Goal: Task Accomplishment & Management: Manage account settings

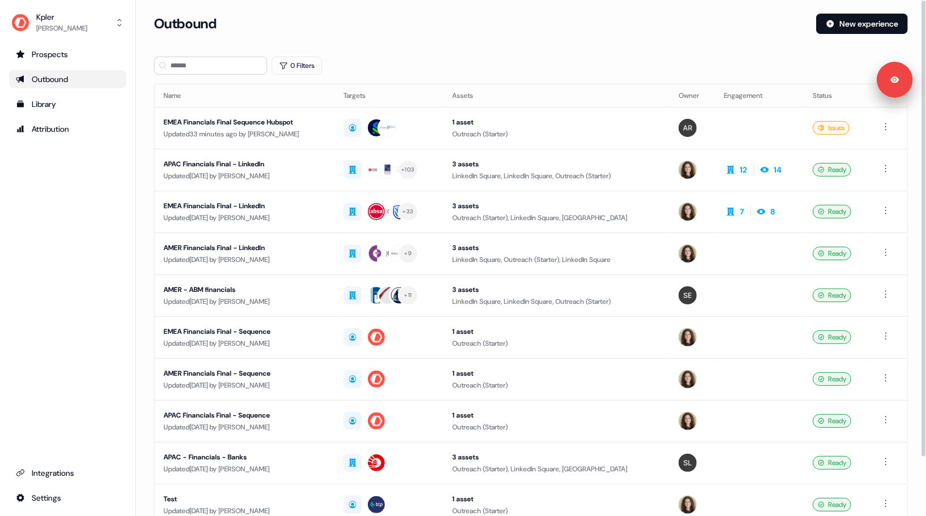
click at [62, 79] on div "Outbound" at bounding box center [68, 79] width 104 height 11
click at [852, 22] on button "New experience" at bounding box center [862, 24] width 92 height 20
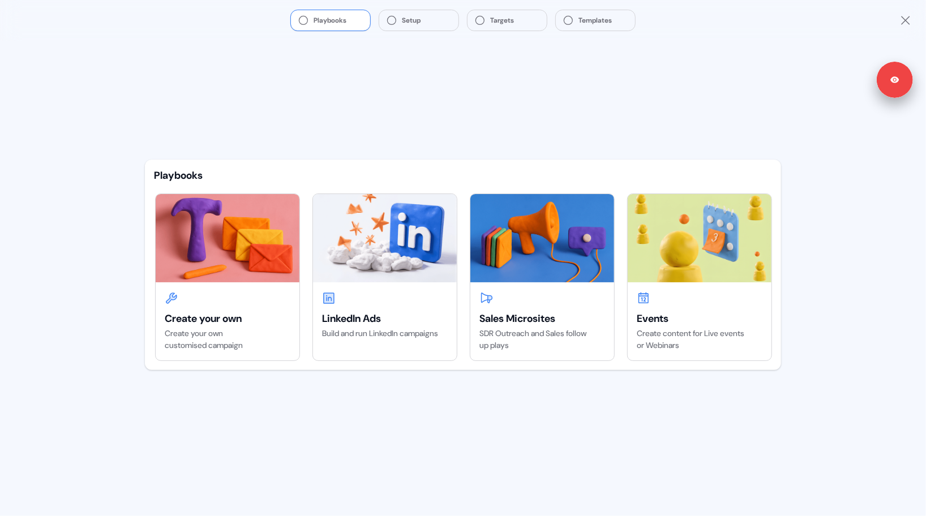
click at [381, 110] on div "Playbooks Create your own Create your own customised campaign LinkedIn Ads Buil…" at bounding box center [463, 279] width 654 height 476
click at [544, 244] on img at bounding box center [542, 238] width 144 height 88
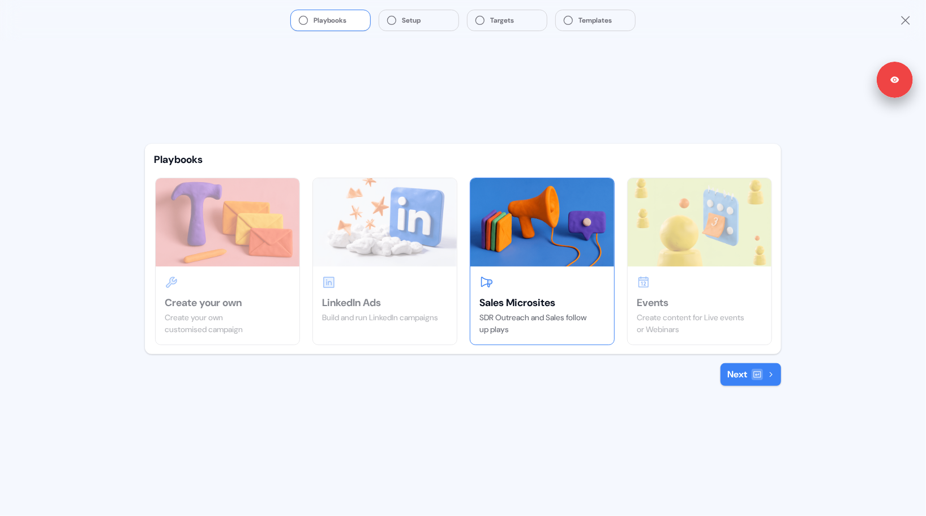
click at [768, 370] on button "Next" at bounding box center [751, 374] width 61 height 23
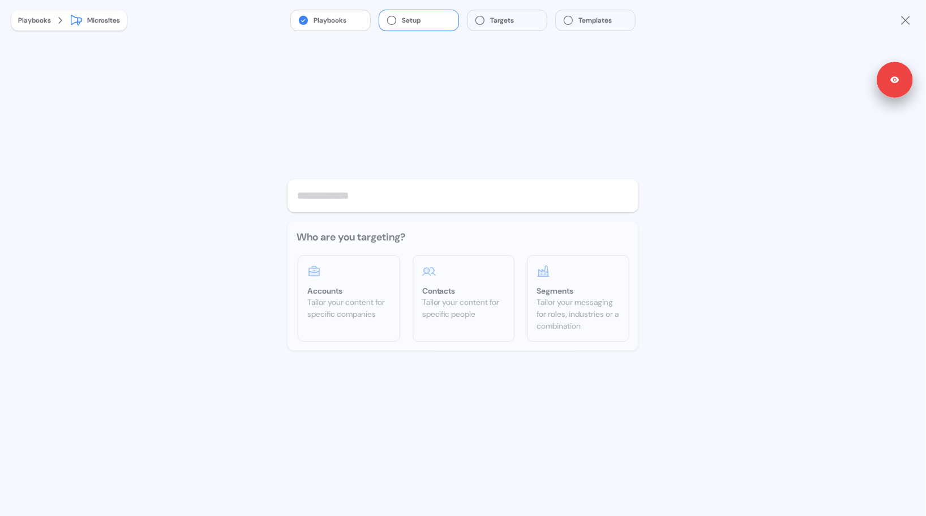
click at [379, 195] on input "text" at bounding box center [463, 195] width 351 height 33
type input "*******"
click at [361, 305] on div "Tailor your content for specific companies" at bounding box center [348, 309] width 83 height 24
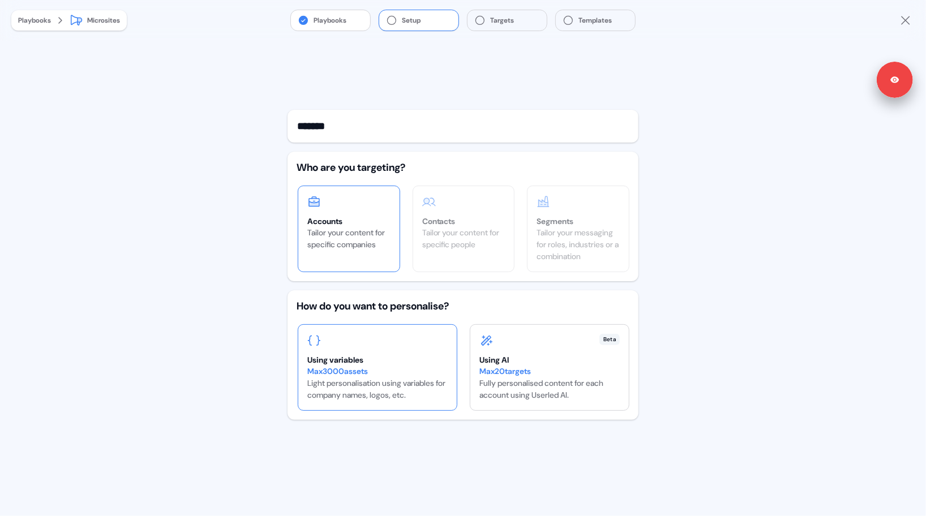
click at [396, 362] on div "Using variables" at bounding box center [377, 359] width 140 height 11
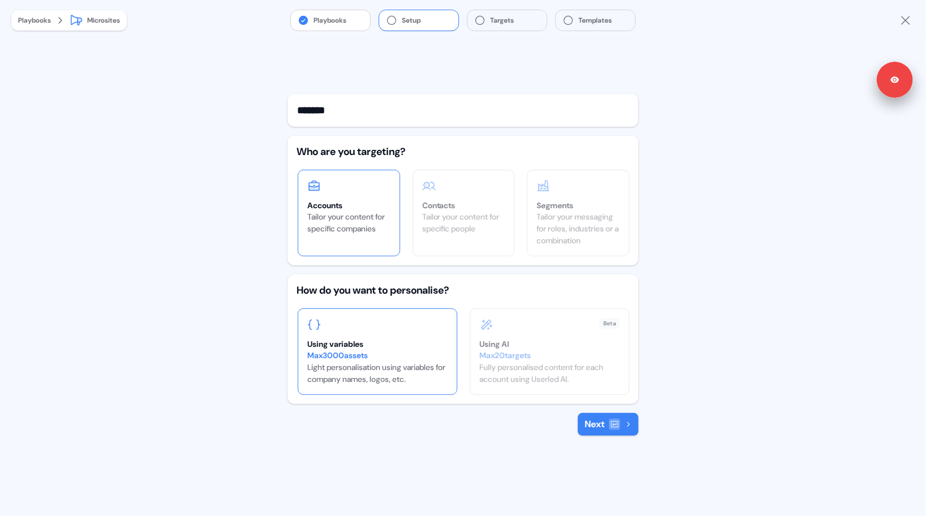
click at [592, 423] on button "Next" at bounding box center [608, 424] width 61 height 23
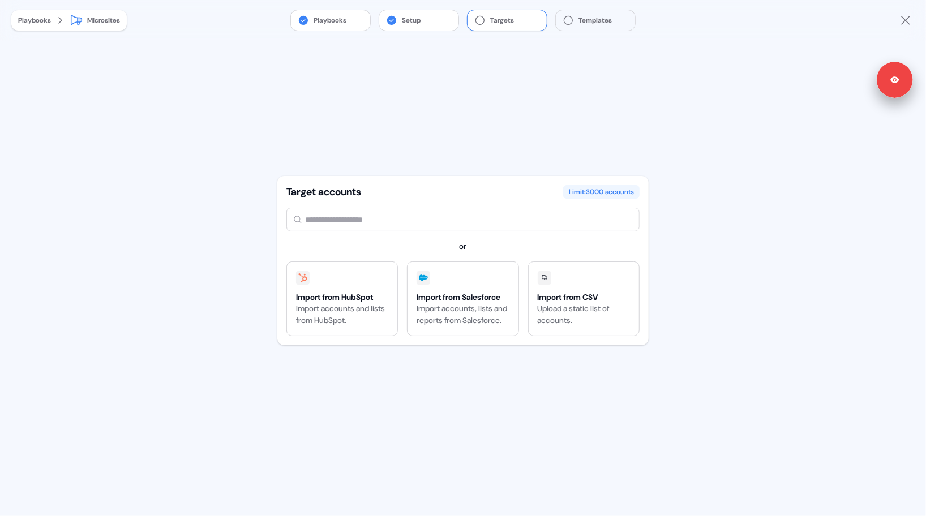
click at [321, 214] on input "text" at bounding box center [462, 220] width 353 height 24
click at [333, 284] on div "Import from HubSpot Import accounts and lists from HubSpot." at bounding box center [342, 299] width 110 height 74
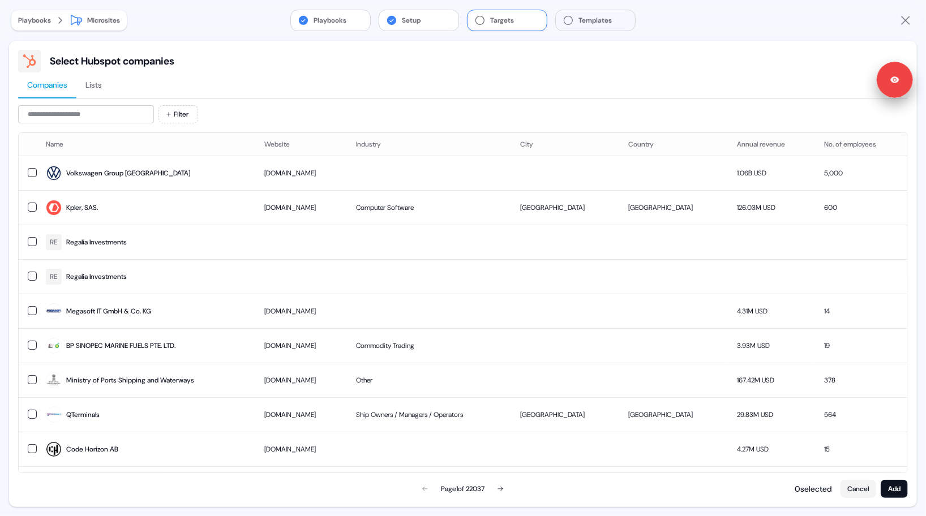
click at [87, 89] on span "Lists" at bounding box center [93, 84] width 16 height 11
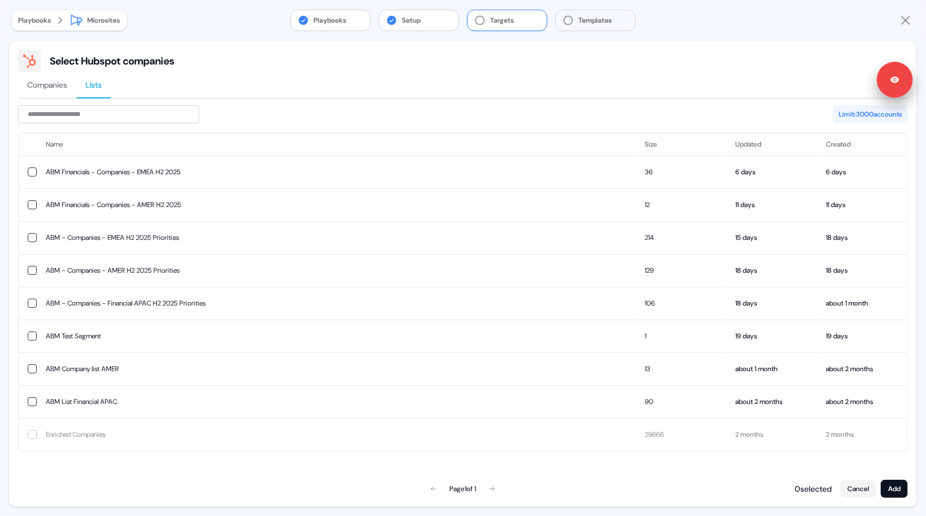
click at [3, 160] on div "Playbooks Setup Targets Templates Playbooks Microsites Target accounts Limit: 3…" at bounding box center [463, 258] width 926 height 516
click at [30, 25] on div "Playbooks" at bounding box center [34, 20] width 33 height 11
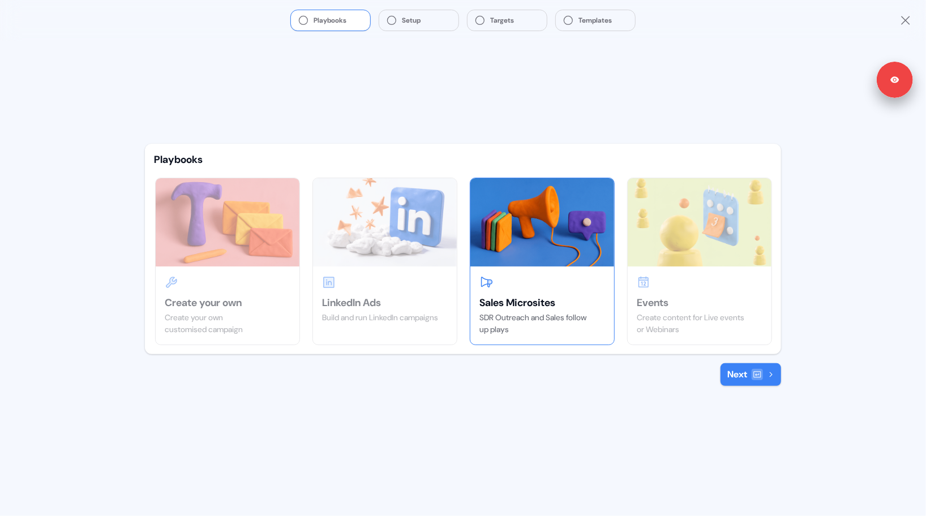
click at [563, 247] on img at bounding box center [542, 222] width 144 height 88
click at [752, 377] on div at bounding box center [757, 374] width 11 height 11
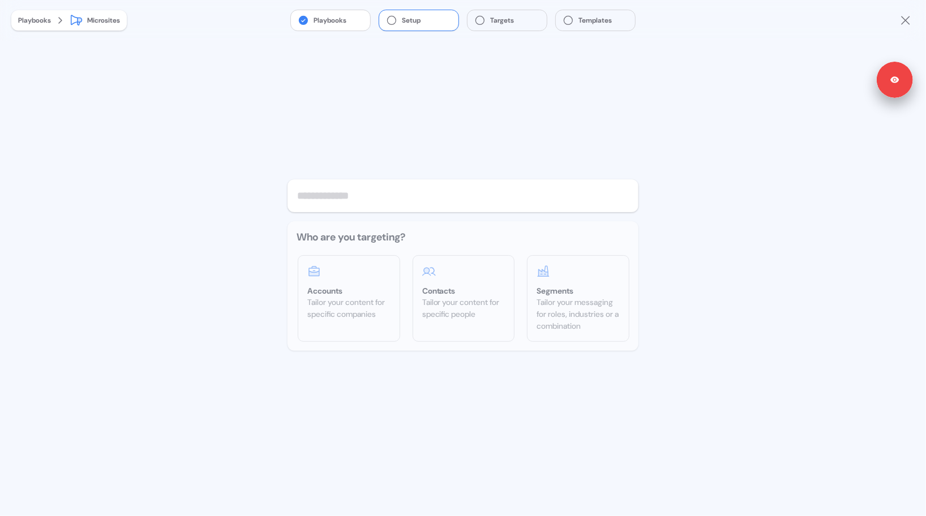
click at [470, 286] on div "Who are you targeting? Accounts Tailor your content for specific companies Cont…" at bounding box center [463, 286] width 351 height 130
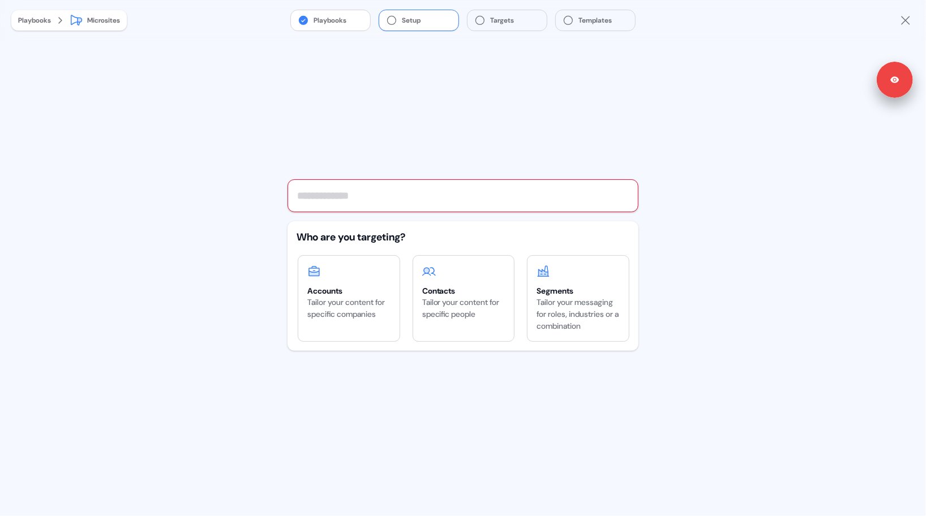
click at [401, 193] on input "text" at bounding box center [463, 195] width 351 height 33
type input "*******"
type input "**********"
click at [28, 23] on div "Playbooks" at bounding box center [34, 20] width 33 height 11
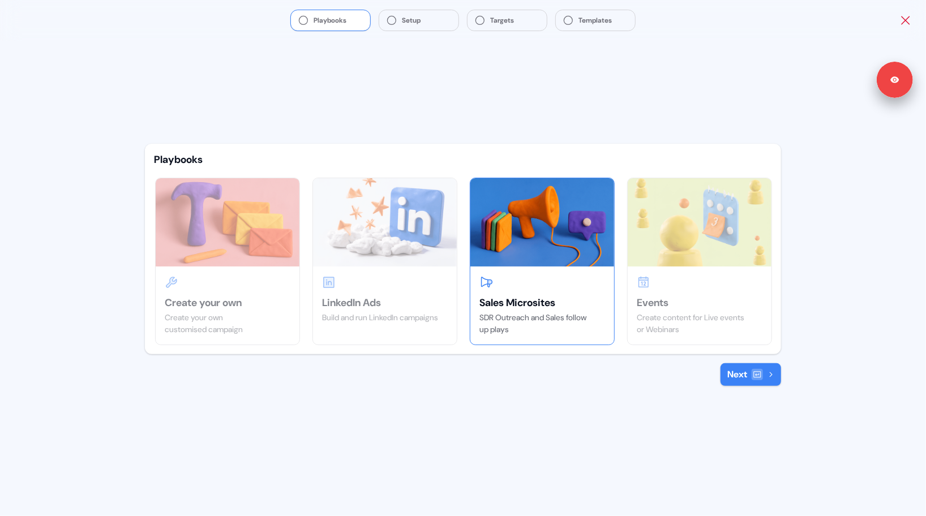
click at [905, 23] on icon "Close" at bounding box center [906, 21] width 14 height 14
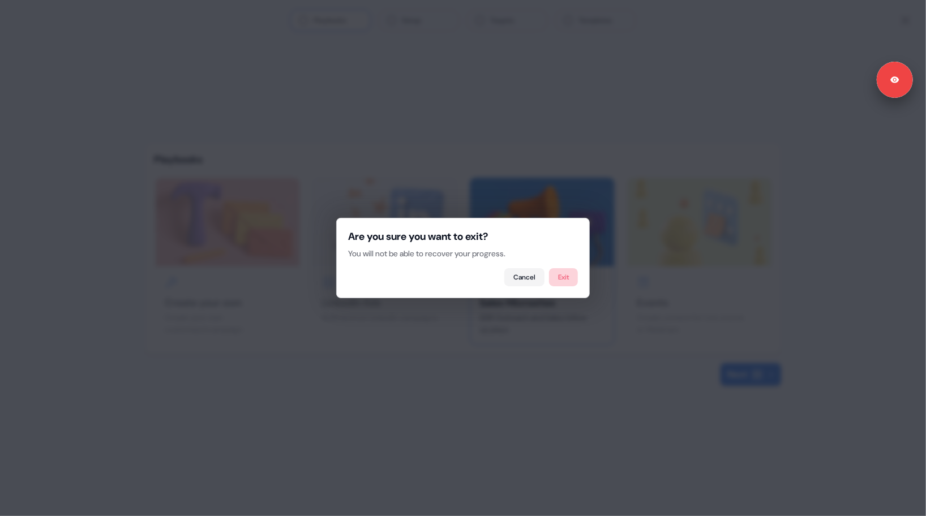
click at [562, 271] on button "Exit" at bounding box center [563, 277] width 29 height 18
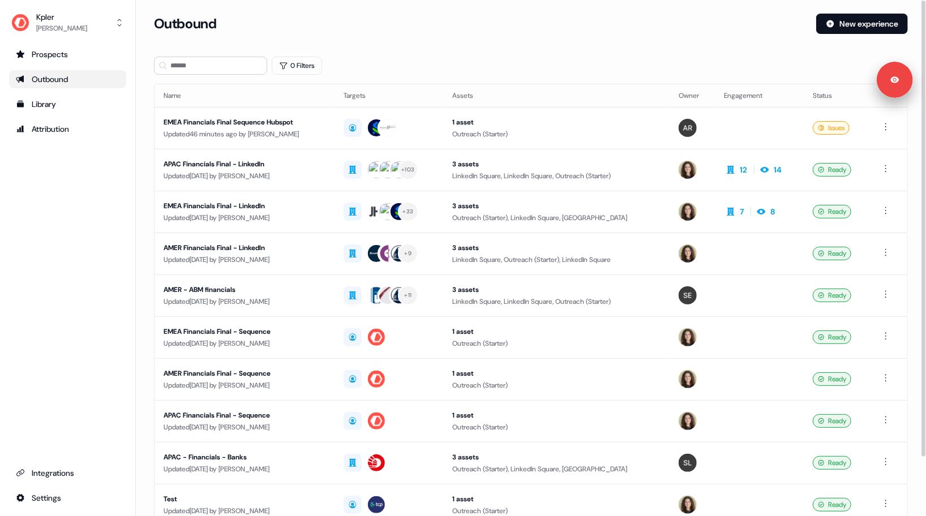
click at [73, 245] on div "Prospects Outbound Library Attribution Integrations Settings" at bounding box center [67, 276] width 117 height 462
click at [263, 348] on div "Updated [DATE] by [PERSON_NAME]" at bounding box center [245, 343] width 162 height 11
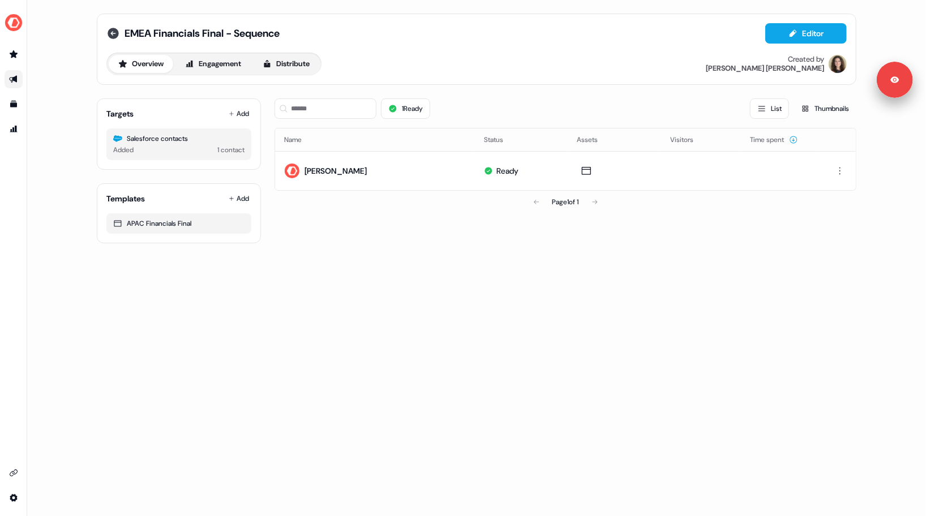
click at [115, 32] on icon at bounding box center [113, 33] width 11 height 11
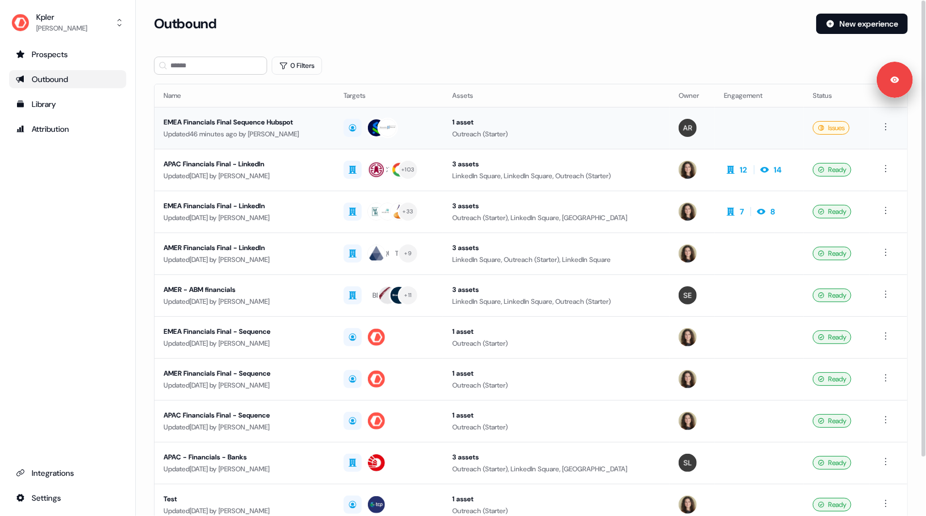
click at [326, 130] on div "Updated 46 minutes ago by [PERSON_NAME]" at bounding box center [245, 134] width 162 height 11
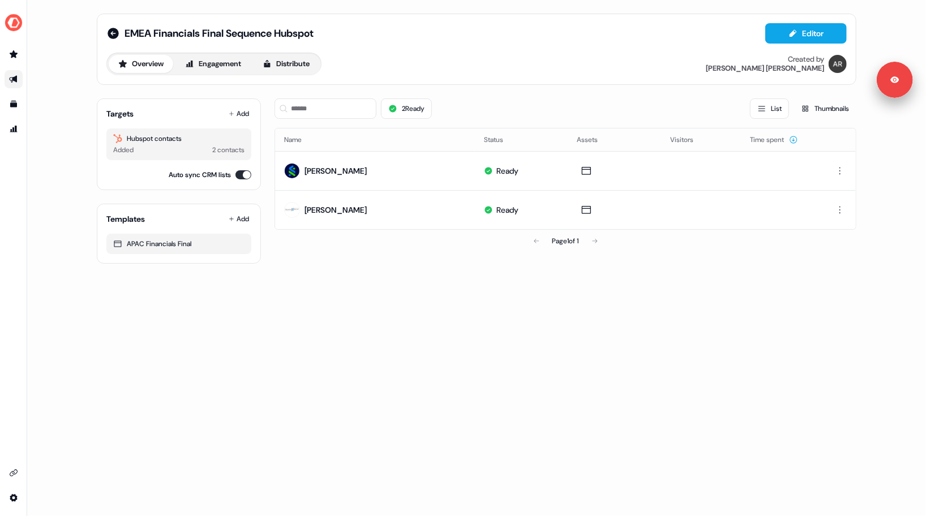
click at [182, 151] on div "Added 2 contacts" at bounding box center [178, 149] width 131 height 11
click at [242, 110] on button "Add" at bounding box center [238, 114] width 25 height 16
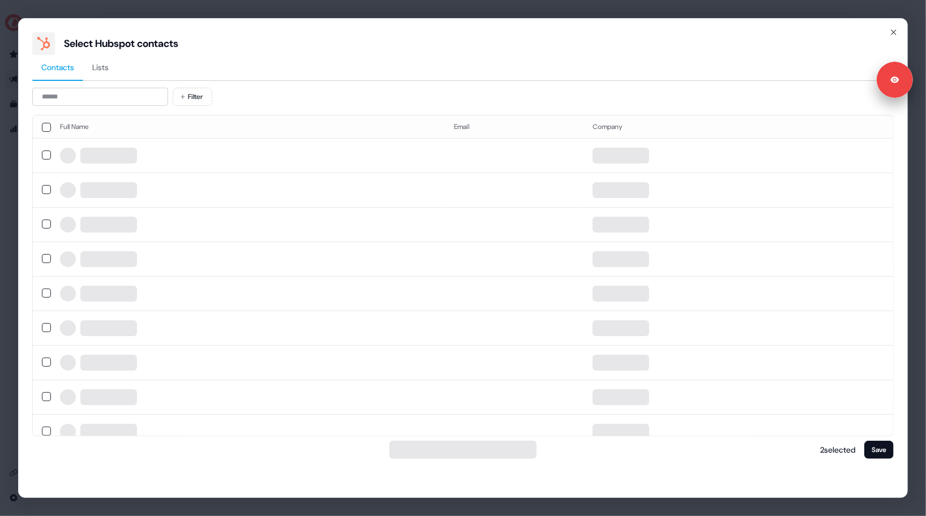
click at [99, 67] on span "Lists" at bounding box center [100, 67] width 16 height 11
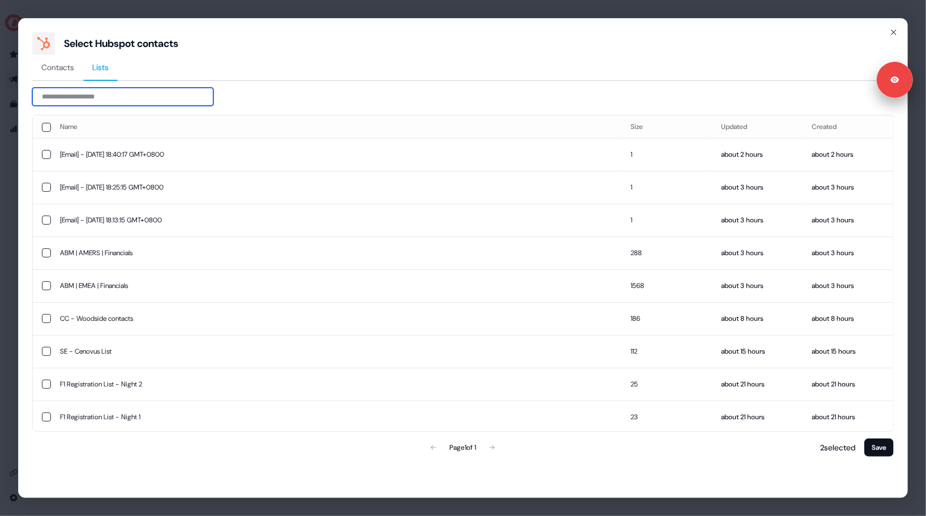
click at [75, 95] on input at bounding box center [122, 97] width 181 height 18
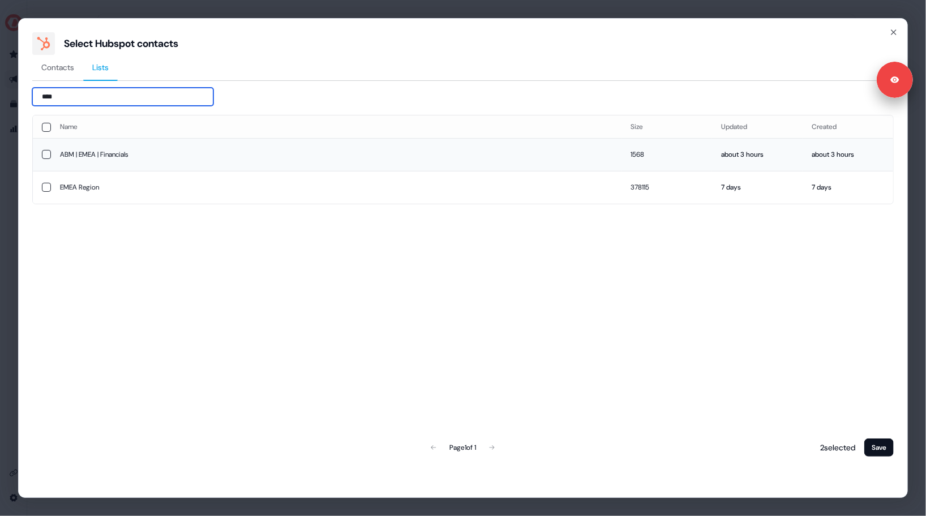
type input "****"
click at [46, 155] on button "button" at bounding box center [46, 154] width 9 height 9
click at [877, 451] on button "Save" at bounding box center [879, 448] width 29 height 18
click at [872, 447] on button "Save" at bounding box center [879, 448] width 29 height 18
click at [881, 447] on button "Save" at bounding box center [879, 448] width 29 height 18
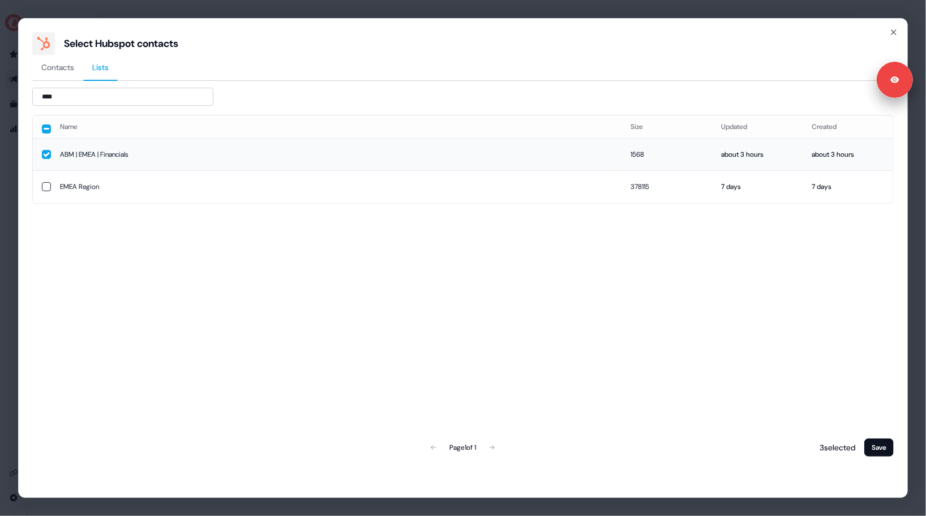
click at [744, 345] on div "Name Size Updated Created ABM | EMEA | Financials 1568 about 3 hours about 3 ho…" at bounding box center [463, 287] width 862 height 344
click at [44, 156] on button "button" at bounding box center [46, 154] width 9 height 9
click at [44, 155] on button "button" at bounding box center [46, 154] width 9 height 9
click at [876, 445] on button "Save" at bounding box center [879, 448] width 29 height 18
click at [891, 35] on icon "button" at bounding box center [893, 32] width 9 height 9
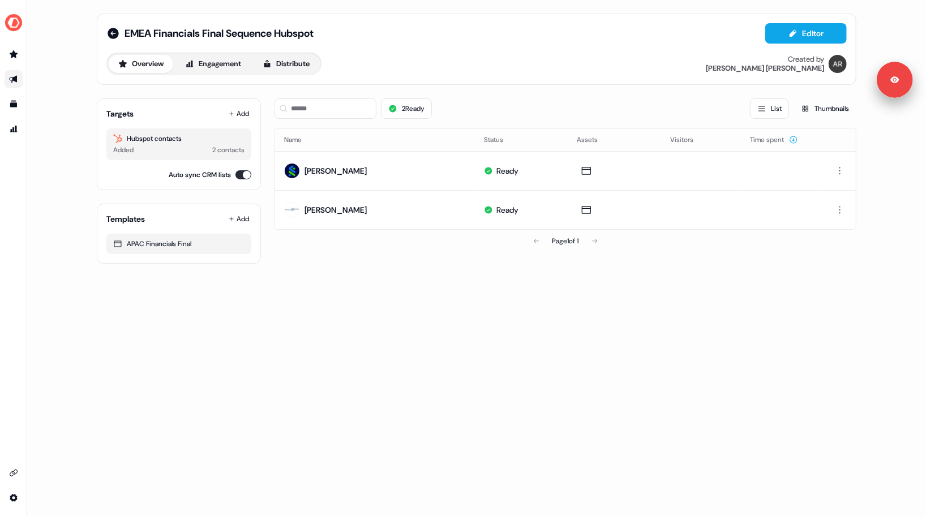
click at [359, 243] on div "Page 1 of 1" at bounding box center [566, 241] width 582 height 23
click at [243, 113] on button "Add" at bounding box center [238, 114] width 25 height 16
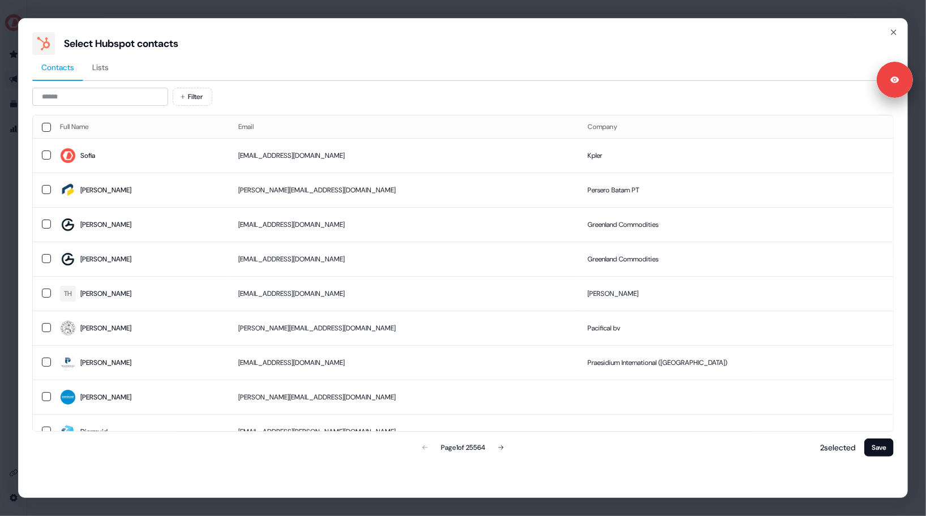
click at [106, 66] on span "Lists" at bounding box center [100, 67] width 16 height 11
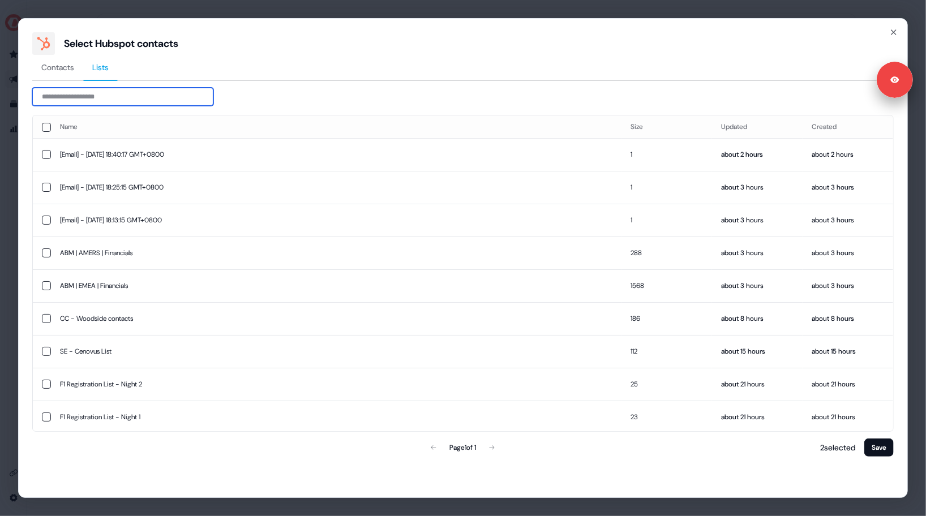
click at [76, 96] on input at bounding box center [122, 97] width 181 height 18
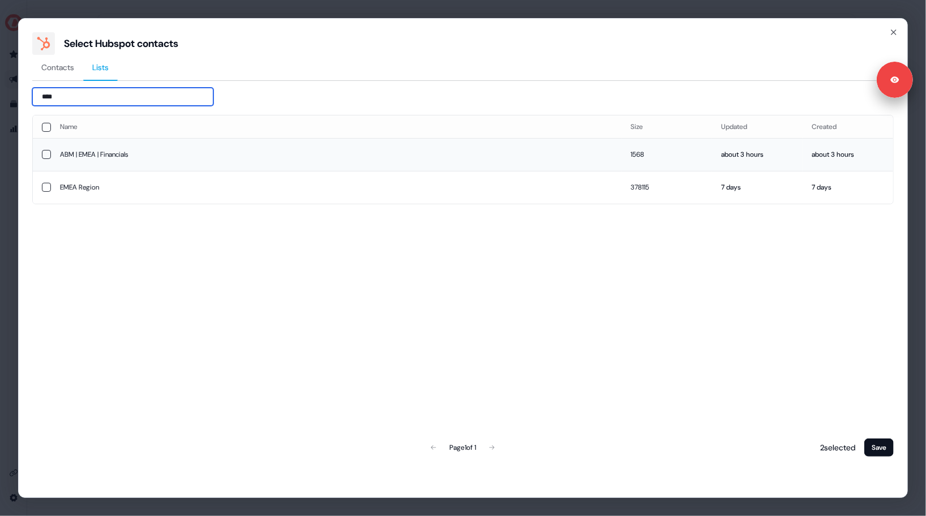
type input "****"
click at [43, 156] on button "button" at bounding box center [46, 154] width 9 height 9
click at [873, 447] on button "Save" at bounding box center [879, 448] width 29 height 18
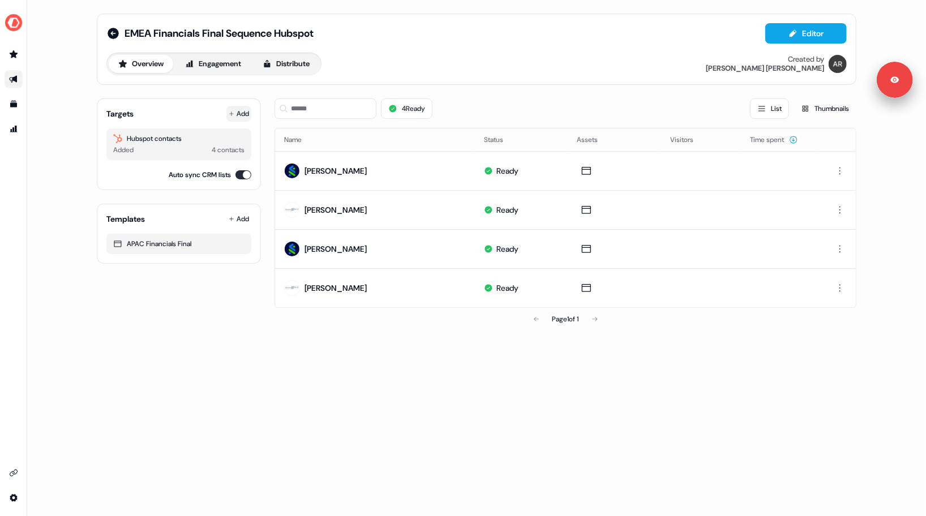
click at [241, 114] on button "Add" at bounding box center [238, 114] width 25 height 16
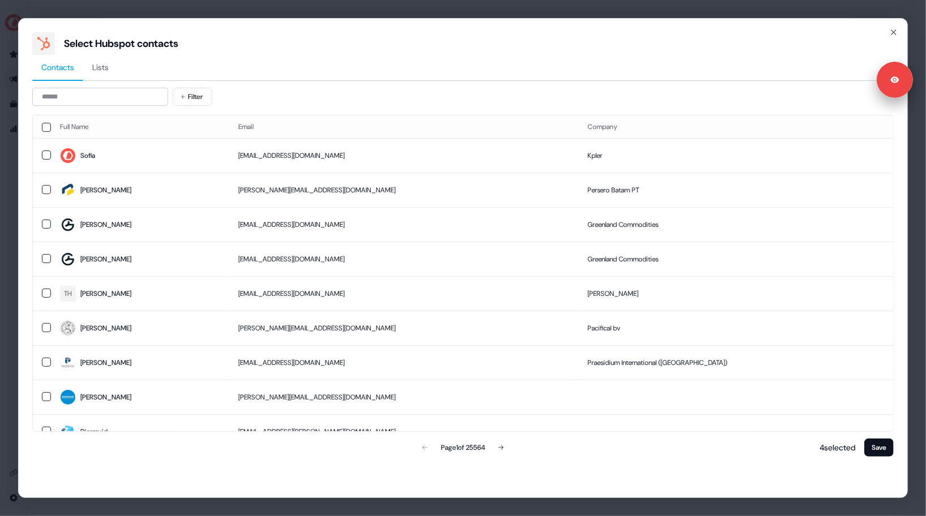
click at [108, 64] on span "Lists" at bounding box center [100, 67] width 16 height 11
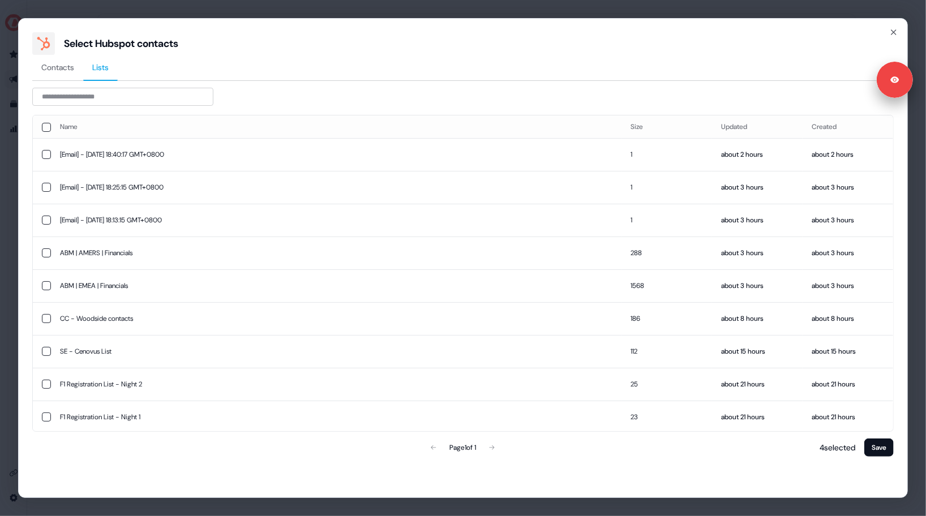
click at [77, 105] on div "Name Size Updated Created [Email] - [DATE] 18:40:17 GMT+0800 1 about 2 hours ab…" at bounding box center [463, 273] width 862 height 371
click at [89, 96] on input at bounding box center [122, 97] width 181 height 18
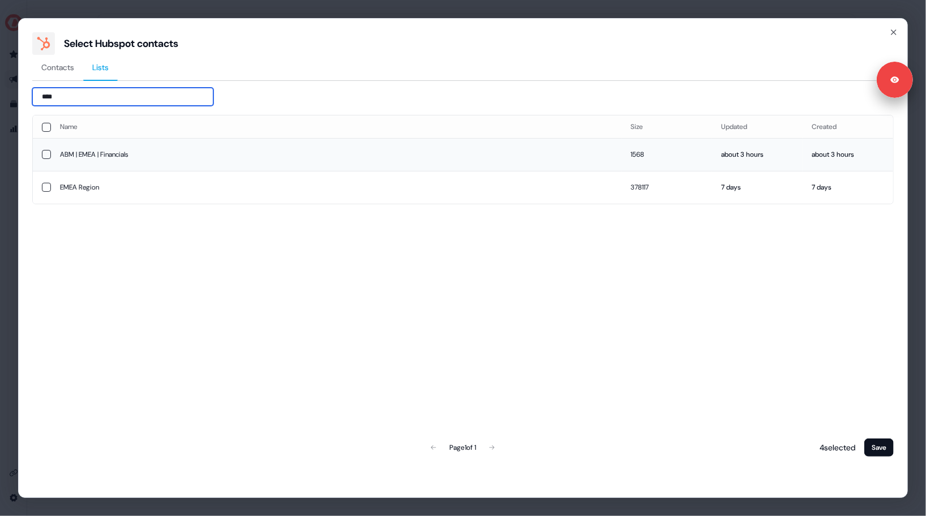
type input "****"
click at [45, 154] on button "button" at bounding box center [46, 154] width 9 height 9
click at [895, 29] on icon "button" at bounding box center [893, 32] width 9 height 9
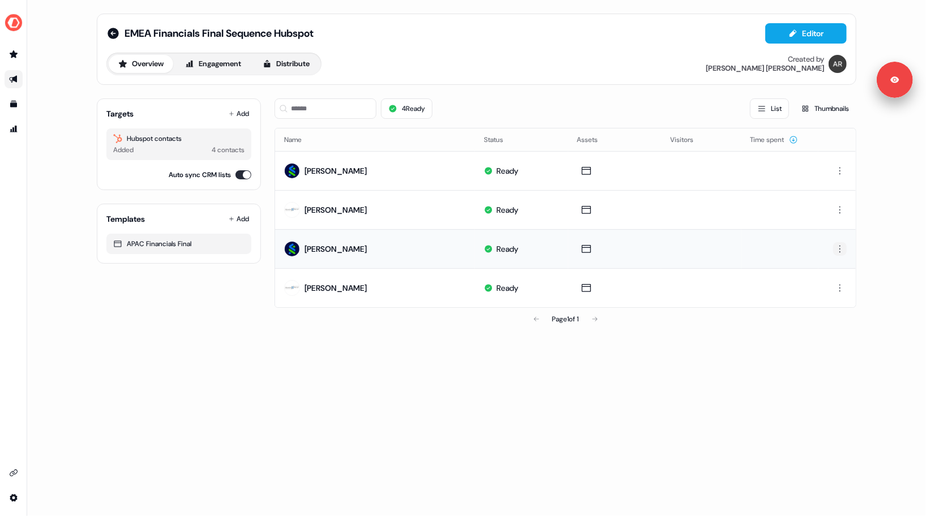
click at [841, 250] on html "Signed in as [PERSON_NAME] Sign out For the best experience switch devices to a…" at bounding box center [463, 258] width 926 height 516
click at [827, 286] on span "Delete" at bounding box center [820, 287] width 20 height 9
click at [838, 247] on html "Signed in as [PERSON_NAME] Sign out For the best experience switch devices to a…" at bounding box center [463, 258] width 926 height 516
click at [833, 285] on div "Delete" at bounding box center [840, 288] width 67 height 18
click at [75, 159] on div "EMEA Financials Final Sequence Hubspot Editor Overview Engagement Distribute Cr…" at bounding box center [476, 258] width 899 height 516
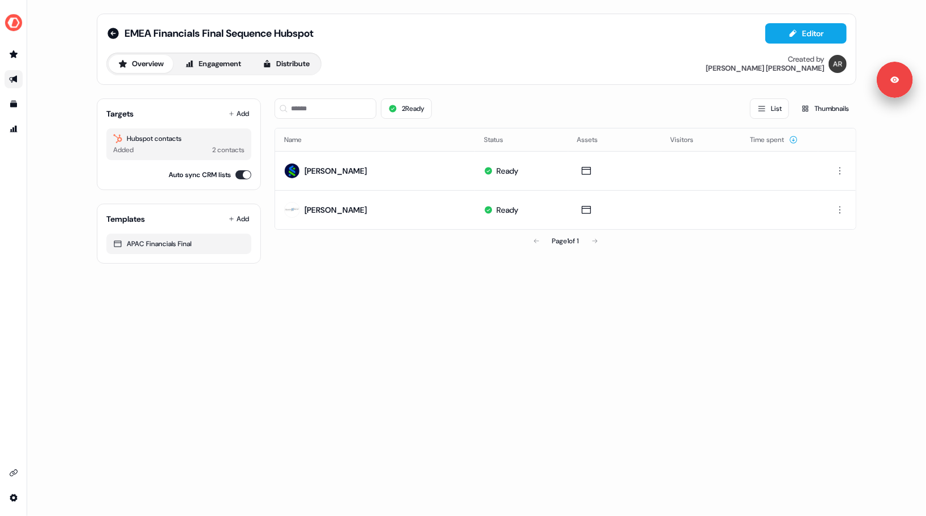
click at [311, 443] on div "EMEA Financials Final Sequence Hubspot Editor Overview Engagement Distribute Cr…" at bounding box center [476, 258] width 899 height 516
click at [18, 22] on img "side nav menu" at bounding box center [14, 23] width 18 height 18
click at [34, 92] on div "Logout" at bounding box center [59, 94] width 108 height 20
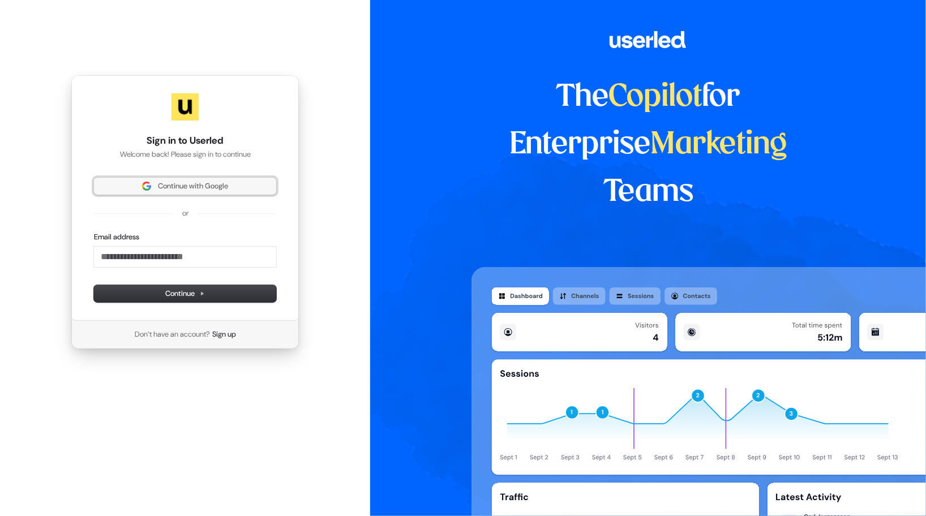
click at [164, 184] on span "Continue with Google" at bounding box center [193, 186] width 70 height 10
